Goal: Check status

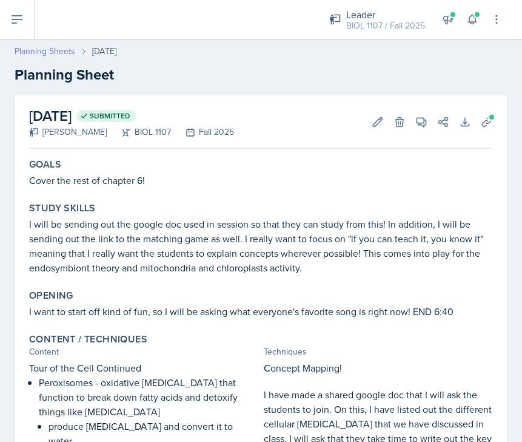
click at [61, 51] on link "Planning Sheets" at bounding box center [45, 51] width 61 height 13
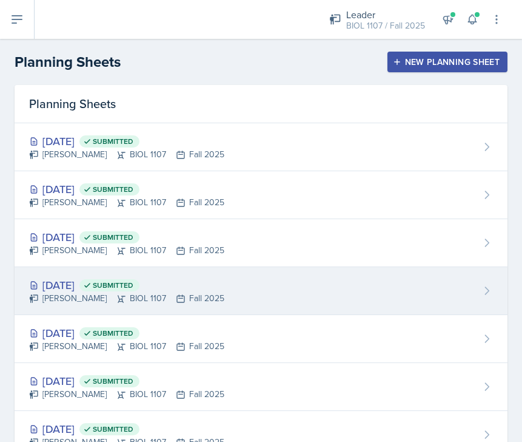
click at [252, 292] on div "[DATE] Submitted [PERSON_NAME] BIOL 1107 Fall 2025" at bounding box center [261, 291] width 493 height 48
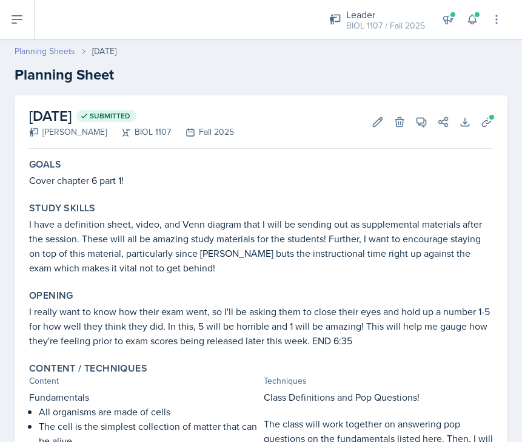
click at [64, 53] on link "Planning Sheets" at bounding box center [45, 51] width 61 height 13
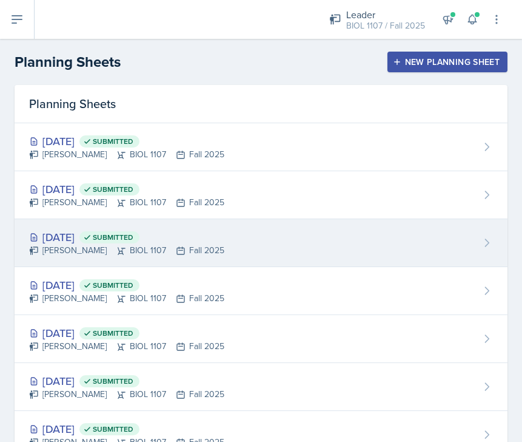
click at [246, 258] on div "[DATE] Submitted [PERSON_NAME] BIOL 1107 Fall 2025" at bounding box center [261, 243] width 493 height 48
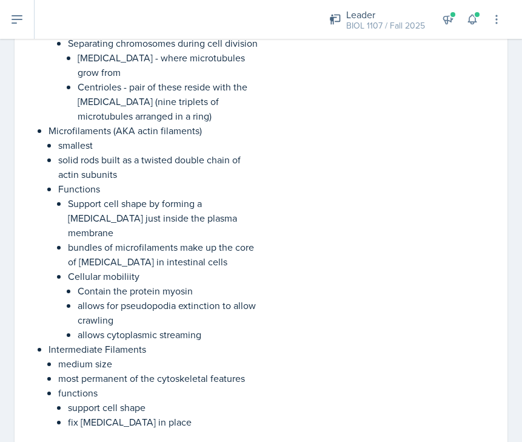
scroll to position [1648, 0]
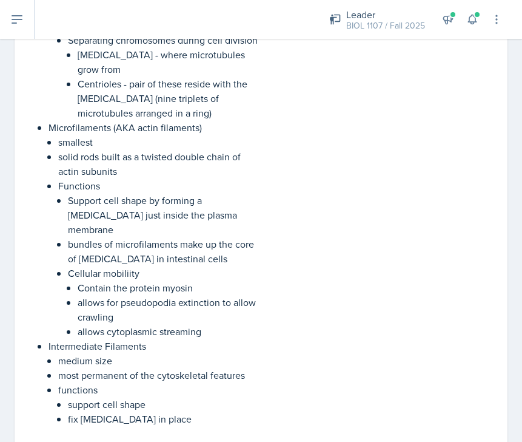
click at [283, 150] on div "Discussion and Game I have joined this content with the content below (on the E…" at bounding box center [379, 119] width 230 height 611
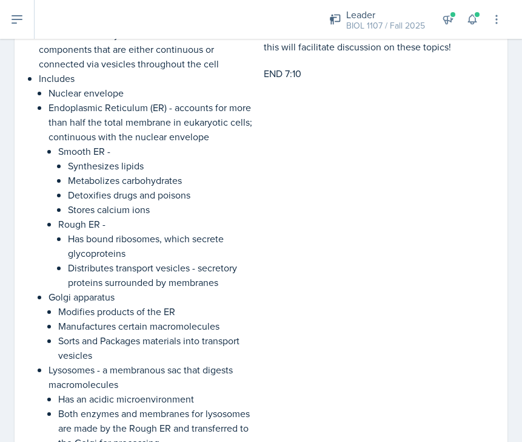
scroll to position [394, 0]
